Goal: Information Seeking & Learning: Learn about a topic

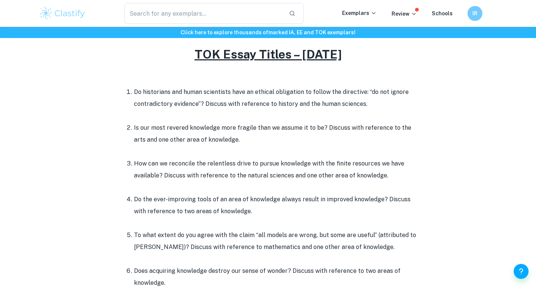
scroll to position [312, 0]
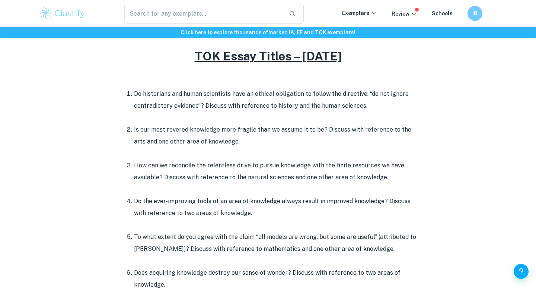
click at [168, 118] on li "Do historians and human scientists have an ethical obligation to follow the dir…" at bounding box center [275, 106] width 283 height 36
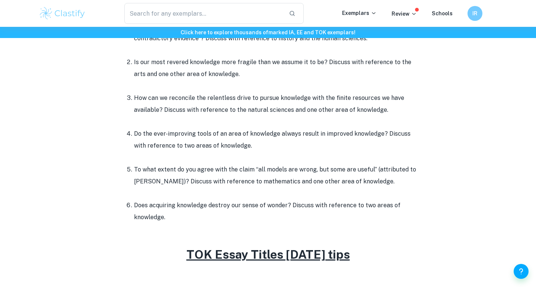
scroll to position [384, 0]
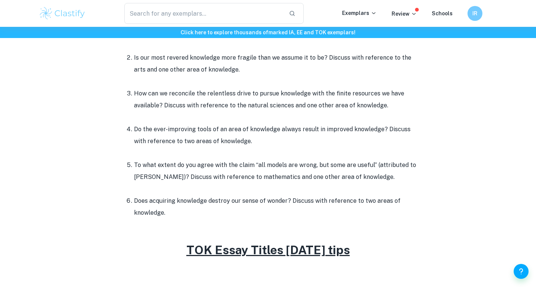
click at [168, 118] on li "How can we reconcile the relentless drive to pursue knowledge with the finite r…" at bounding box center [275, 105] width 283 height 36
click at [166, 122] on li "How can we reconcile the relentless drive to pursue knowledge with the finite r…" at bounding box center [275, 105] width 283 height 36
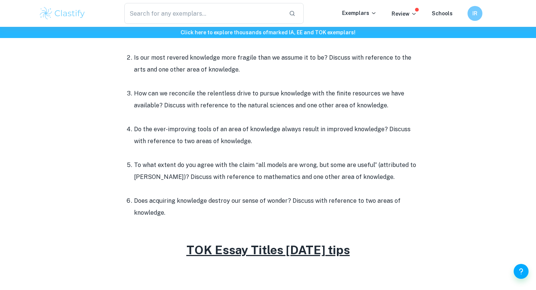
click at [166, 122] on li "How can we reconcile the relentless drive to pursue knowledge with the finite r…" at bounding box center [275, 105] width 283 height 36
click at [166, 128] on li "Do the ever-improving tools of an area of knowledge always result in improved k…" at bounding box center [275, 141] width 283 height 36
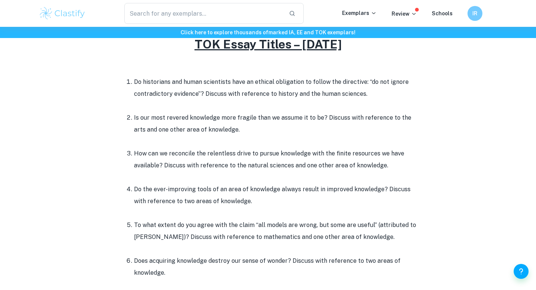
scroll to position [325, 0]
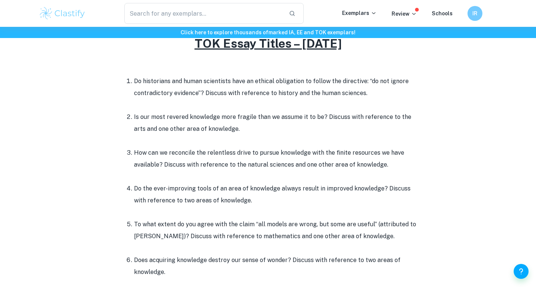
click at [181, 110] on li "Do historians and human scientists have an ethical obligation to follow the dir…" at bounding box center [275, 93] width 283 height 36
click at [172, 128] on li "Is our most revered knowledge more fragile than we assume it to be? Discuss wit…" at bounding box center [275, 129] width 283 height 36
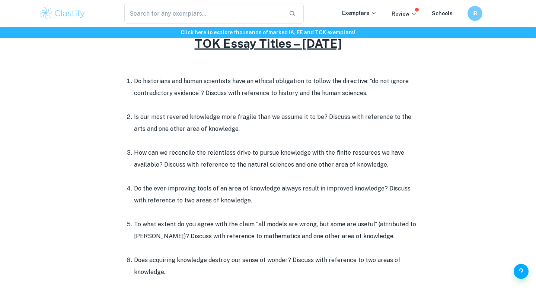
click at [172, 128] on li "Is our most revered knowledge more fragile than we assume it to be? Discuss wit…" at bounding box center [275, 129] width 283 height 36
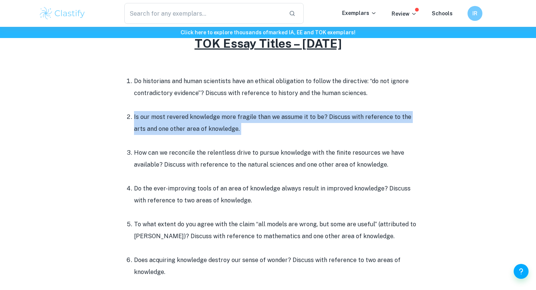
click at [225, 113] on li "Is our most revered knowledge more fragile than we assume it to be? Discuss wit…" at bounding box center [275, 129] width 283 height 36
